Goal: Task Accomplishment & Management: Use online tool/utility

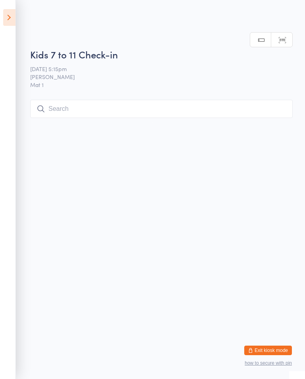
click at [89, 113] on input "search" at bounding box center [161, 109] width 263 height 18
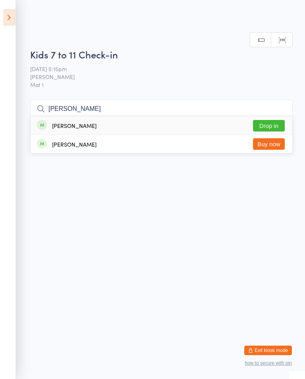
type input "[PERSON_NAME]"
click at [275, 120] on button "Drop in" at bounding box center [269, 126] width 32 height 12
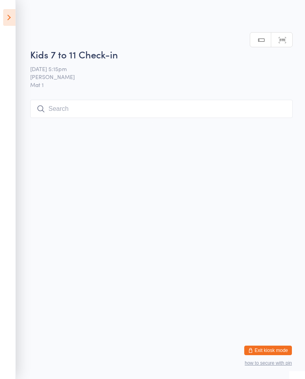
scroll to position [0, 0]
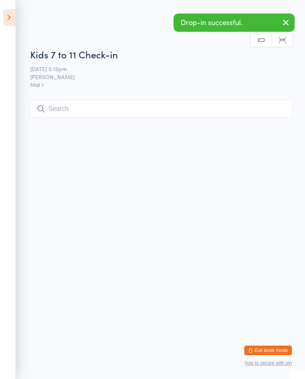
click at [283, 19] on icon "button" at bounding box center [287, 22] width 10 height 10
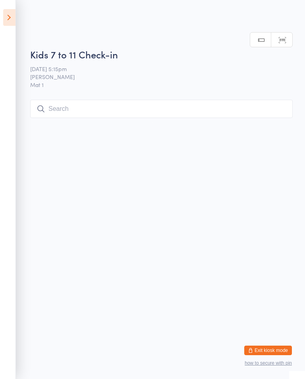
click at [4, 17] on icon at bounding box center [9, 17] width 12 height 17
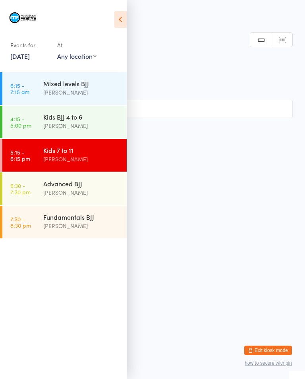
click at [37, 124] on link "4:15 - 5:00 pm Kids BJJ 4 to 6 [PERSON_NAME]" at bounding box center [64, 122] width 124 height 33
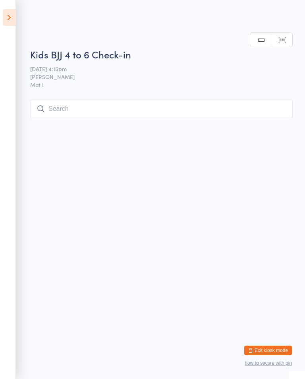
click at [79, 113] on input "search" at bounding box center [161, 109] width 263 height 18
type input "Kee"
click at [269, 120] on button "Drop in" at bounding box center [269, 126] width 32 height 12
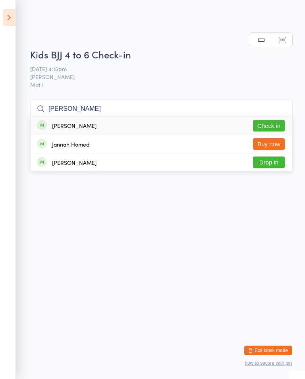
type input "[PERSON_NAME]"
click at [264, 123] on button "Check in" at bounding box center [269, 126] width 32 height 12
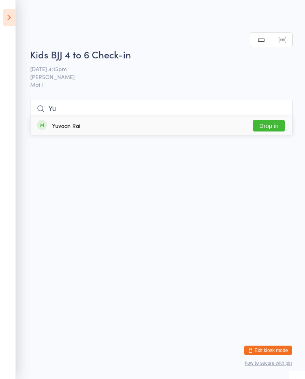
type input "Yu"
click at [268, 129] on button "Drop in" at bounding box center [269, 126] width 32 height 12
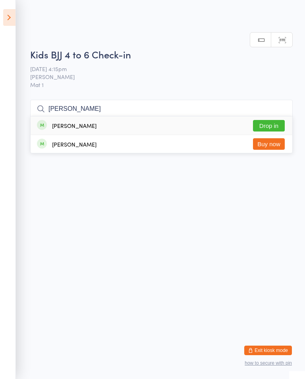
type input "[PERSON_NAME]"
click at [280, 122] on button "Drop in" at bounding box center [269, 126] width 32 height 12
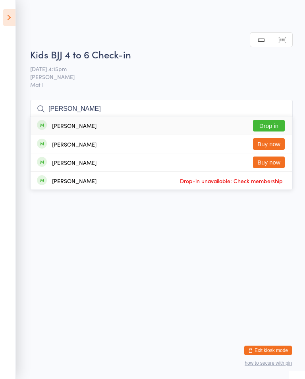
type input "[PERSON_NAME]"
click at [277, 130] on button "Drop in" at bounding box center [269, 126] width 32 height 12
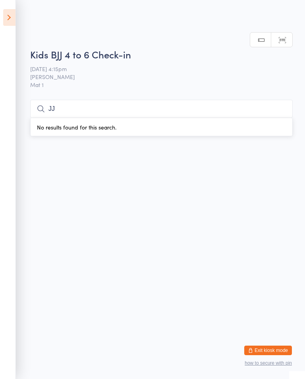
type input "J"
type input "Sie"
click at [274, 126] on button "Drop in" at bounding box center [269, 126] width 32 height 12
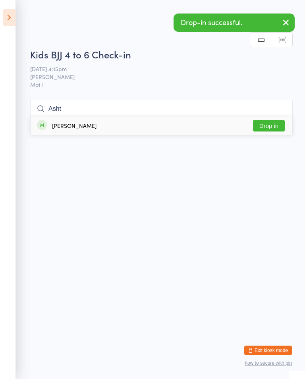
type input "Asht"
click at [272, 127] on button "Drop in" at bounding box center [269, 126] width 32 height 12
